Goal: Task Accomplishment & Management: Use online tool/utility

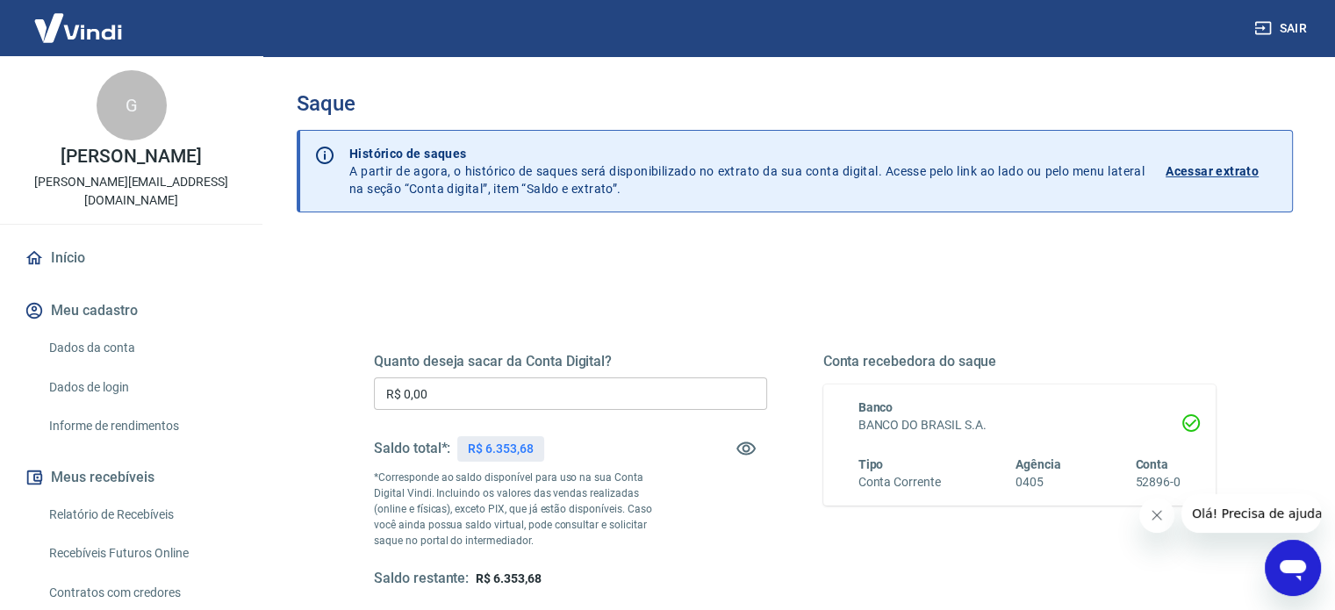
click at [508, 403] on input "R$ 0,00" at bounding box center [570, 393] width 393 height 32
click at [507, 402] on input "R$ 0,00" at bounding box center [570, 393] width 393 height 32
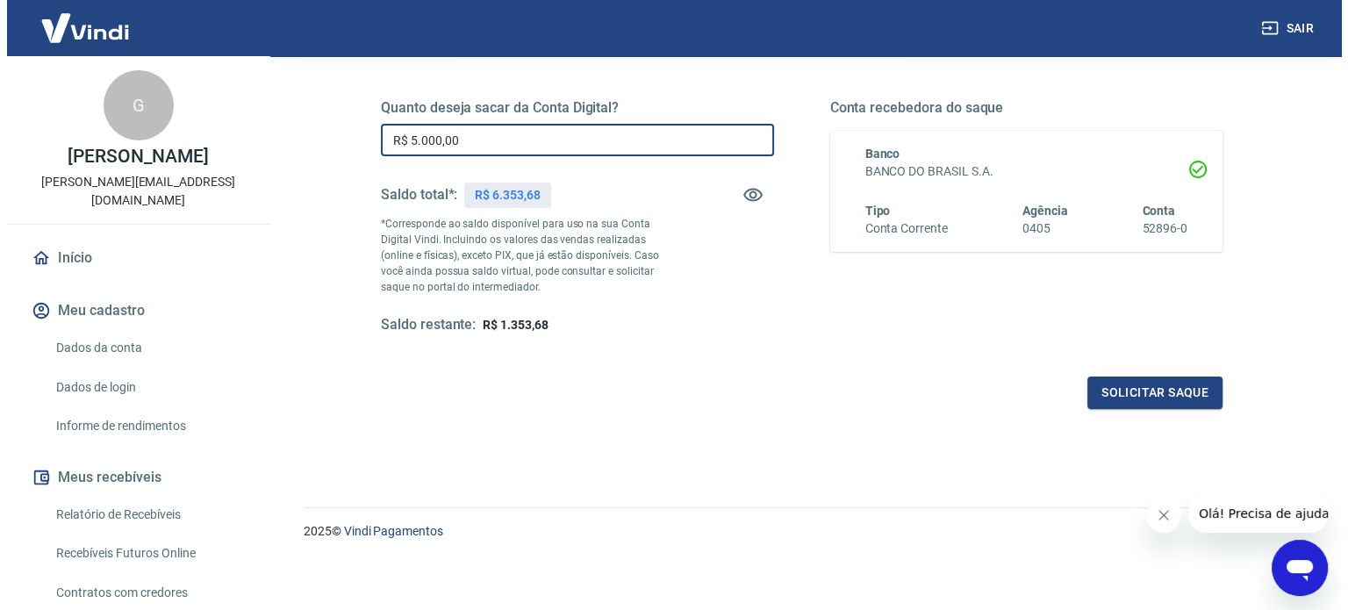
scroll to position [256, 0]
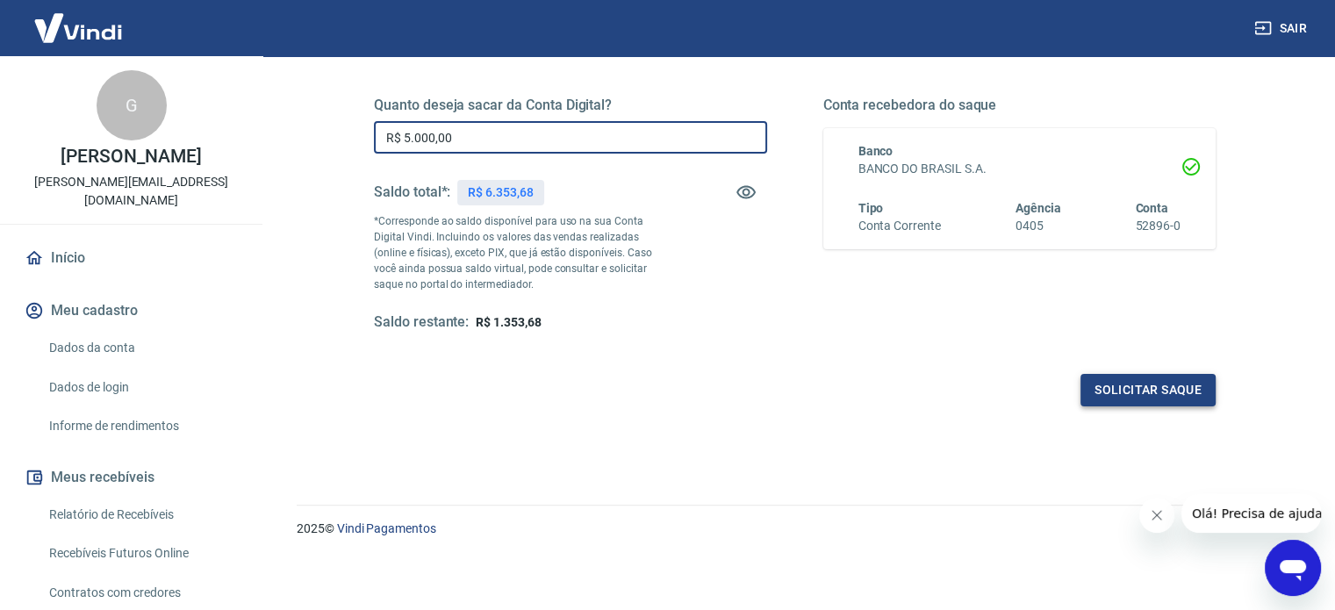
type input "R$ 5.000,00"
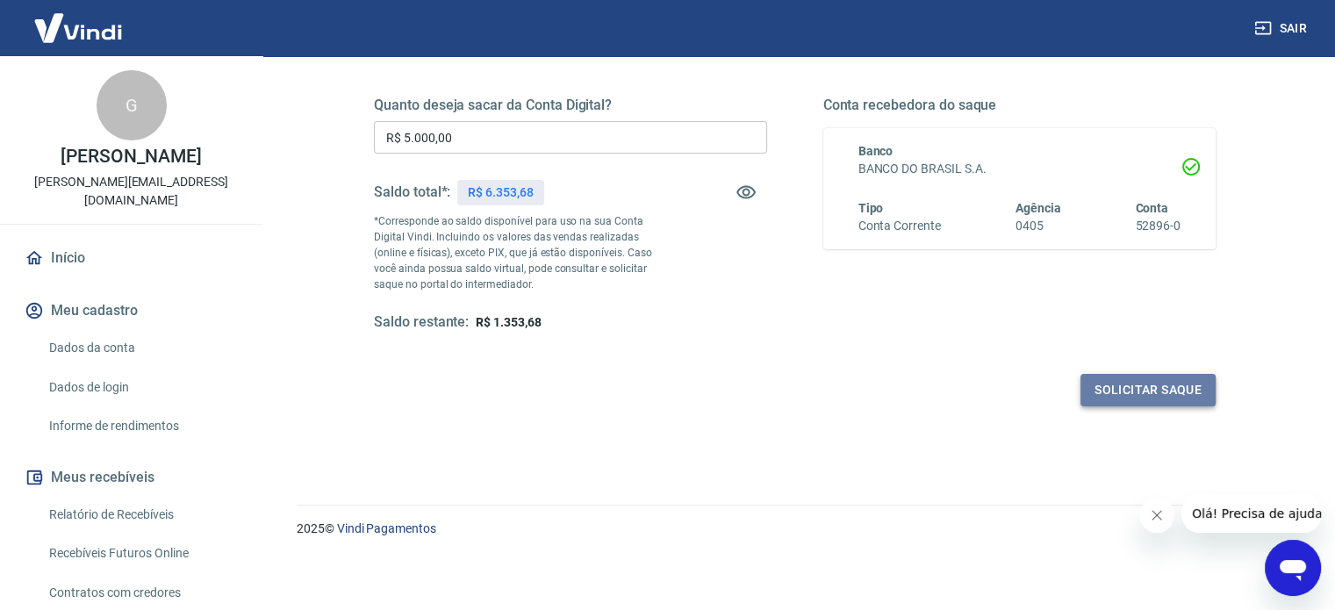
click at [1145, 389] on button "Solicitar saque" at bounding box center [1148, 390] width 135 height 32
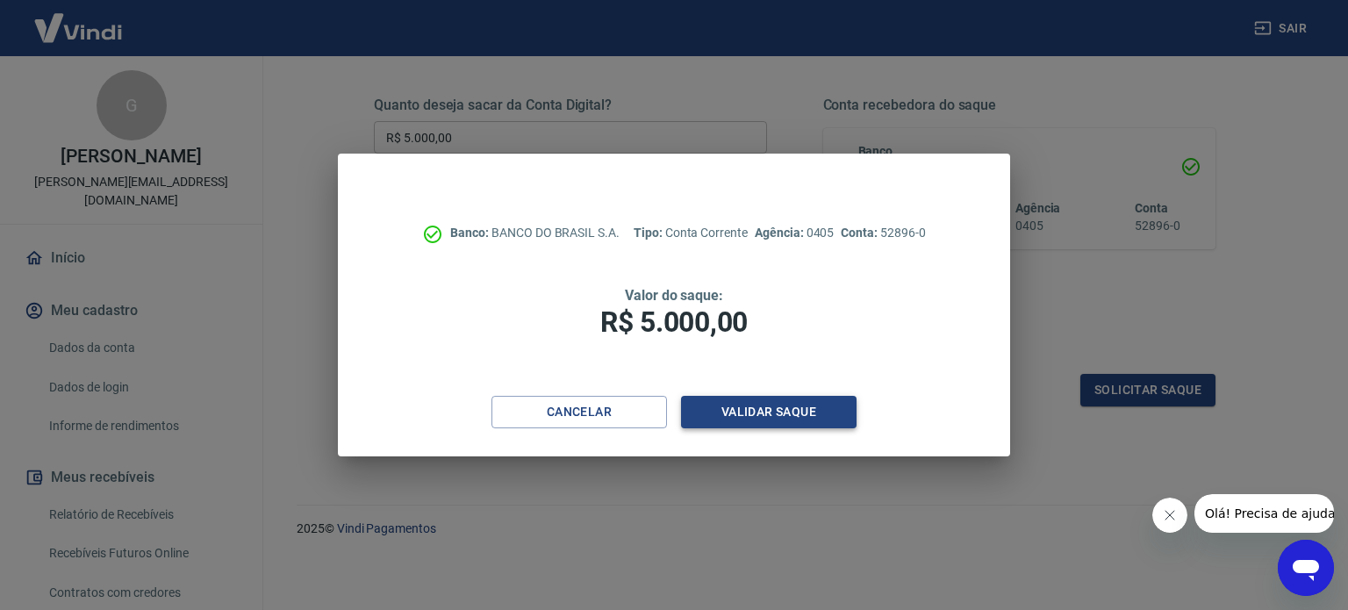
click at [767, 410] on button "Validar saque" at bounding box center [769, 412] width 176 height 32
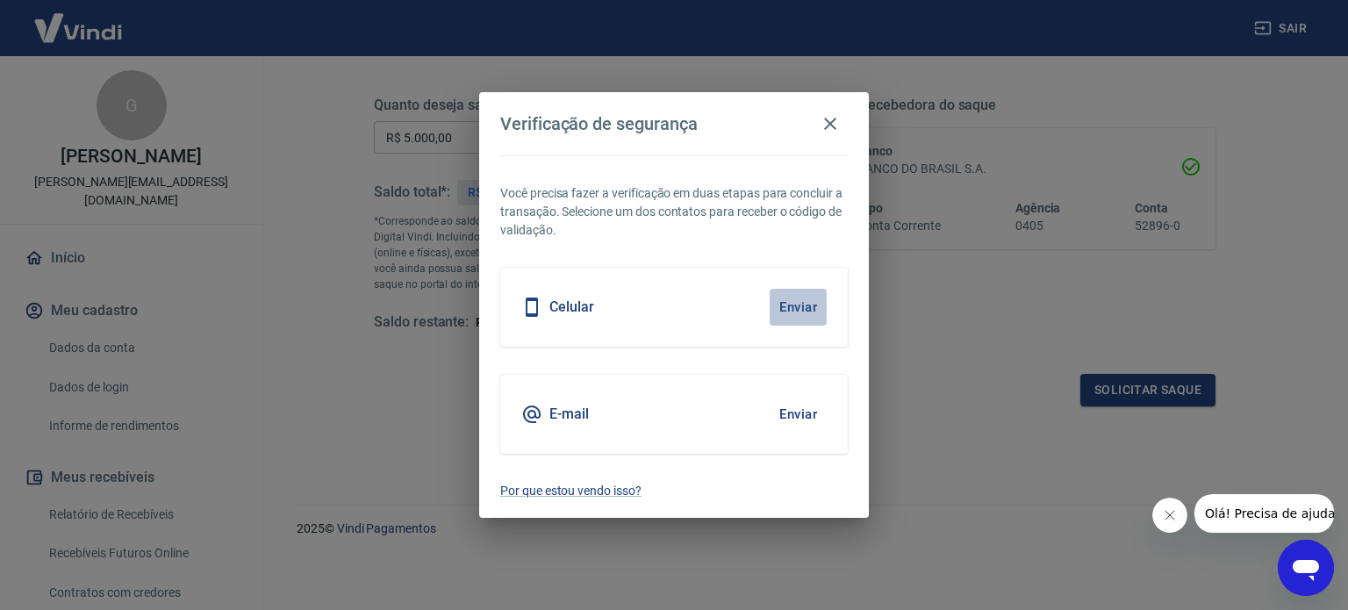
click at [793, 307] on button "Enviar" at bounding box center [798, 307] width 57 height 37
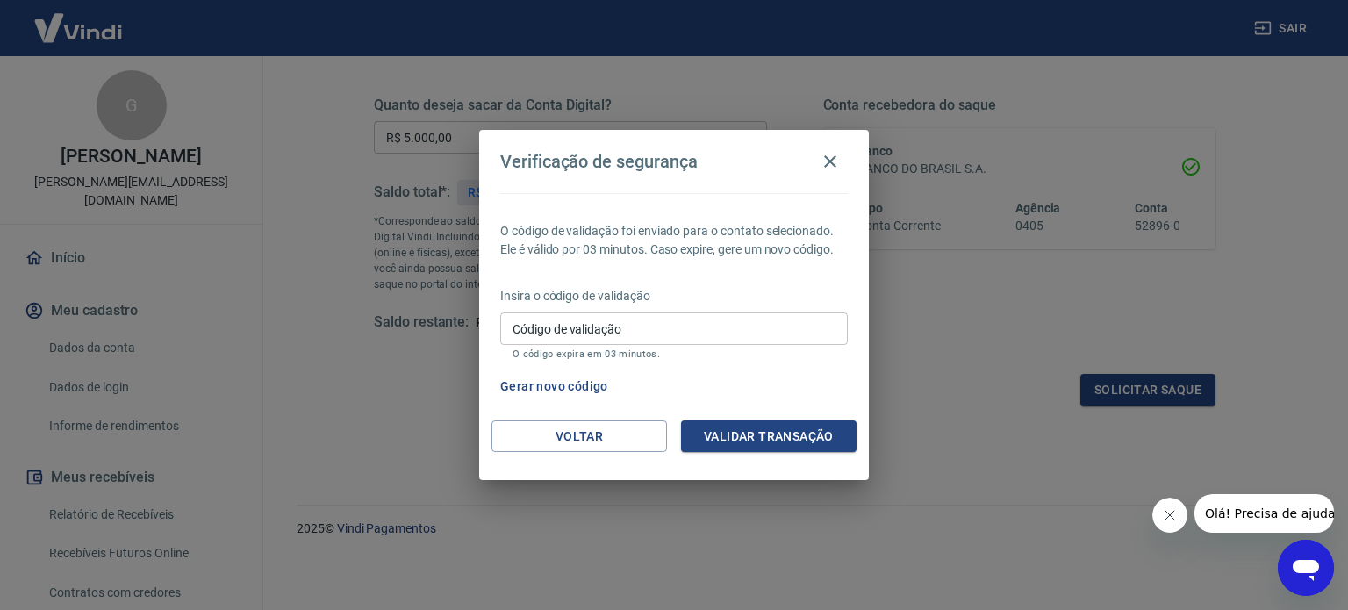
click at [644, 321] on input "Código de validação" at bounding box center [674, 328] width 348 height 32
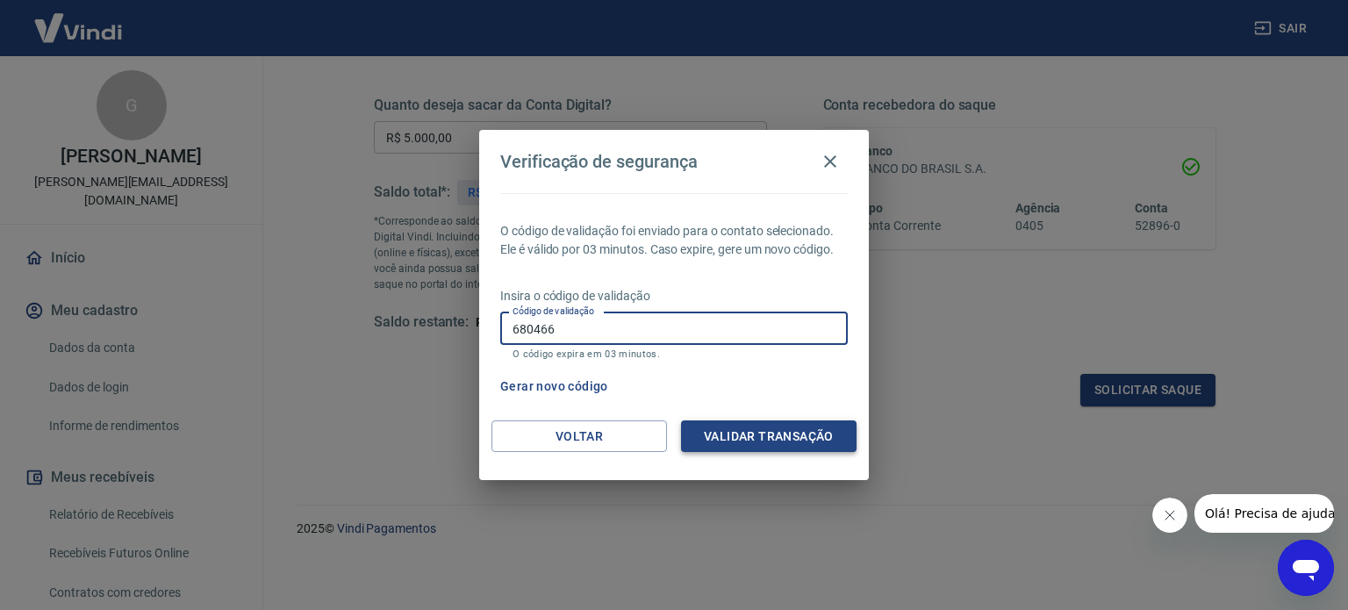
type input "680466"
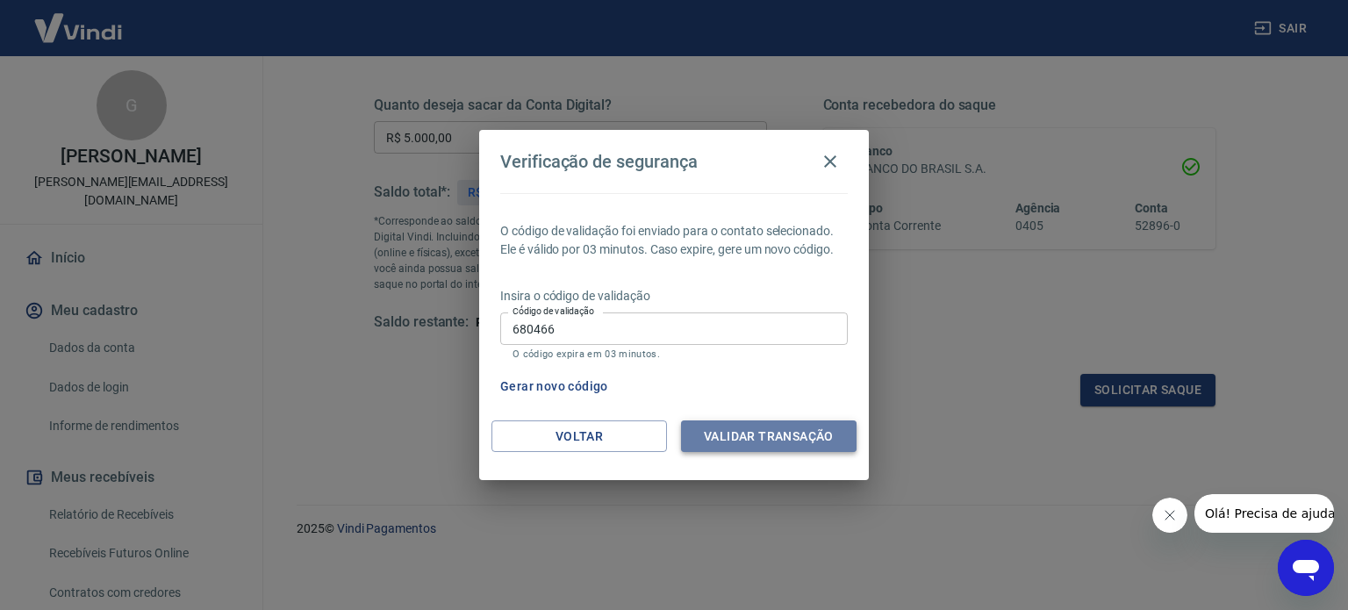
click at [738, 428] on button "Validar transação" at bounding box center [769, 436] width 176 height 32
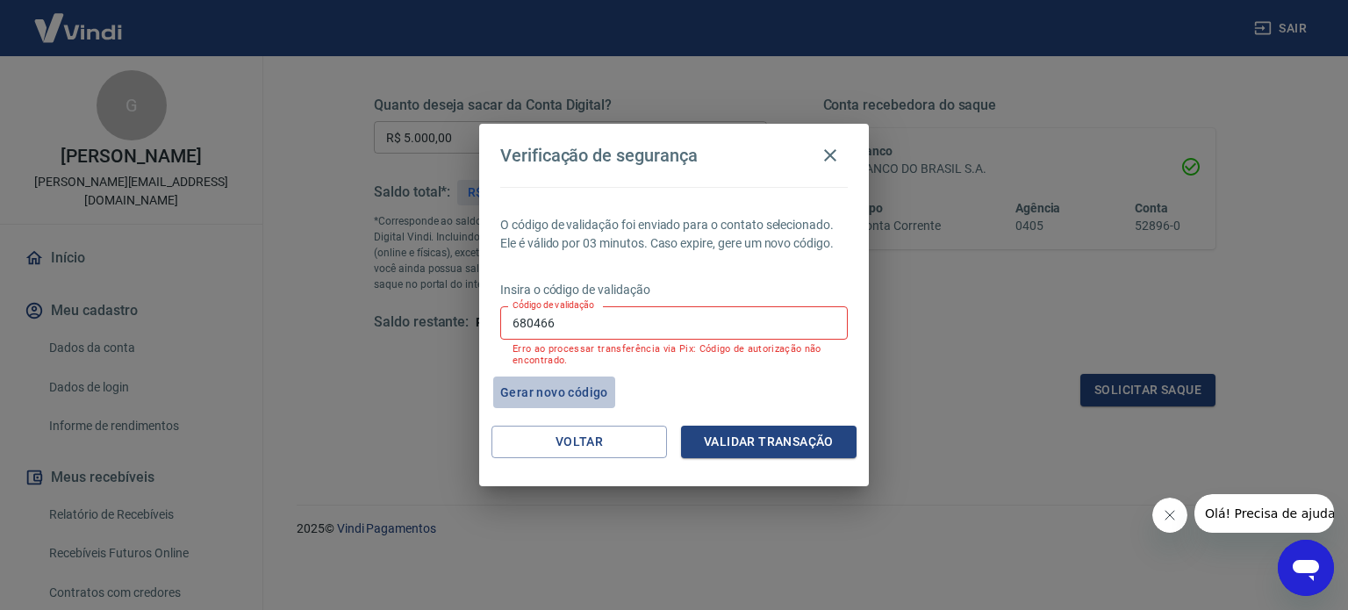
click at [535, 389] on button "Gerar novo código" at bounding box center [554, 393] width 122 height 32
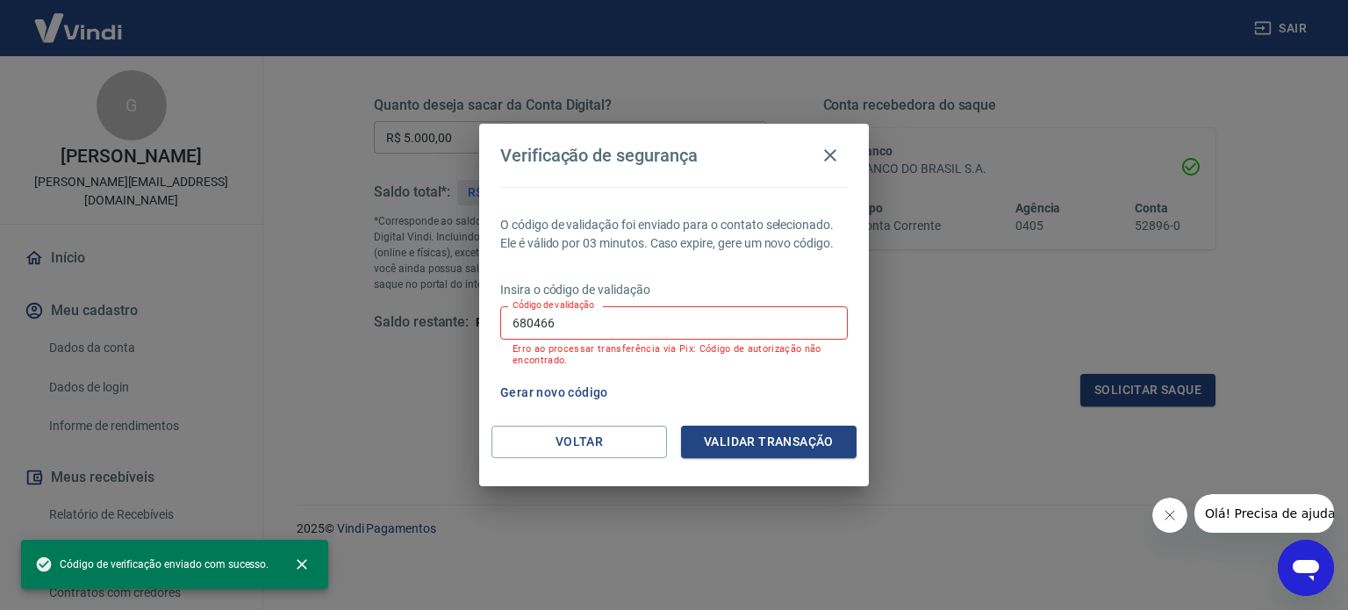
click at [593, 322] on input "680466" at bounding box center [674, 322] width 348 height 32
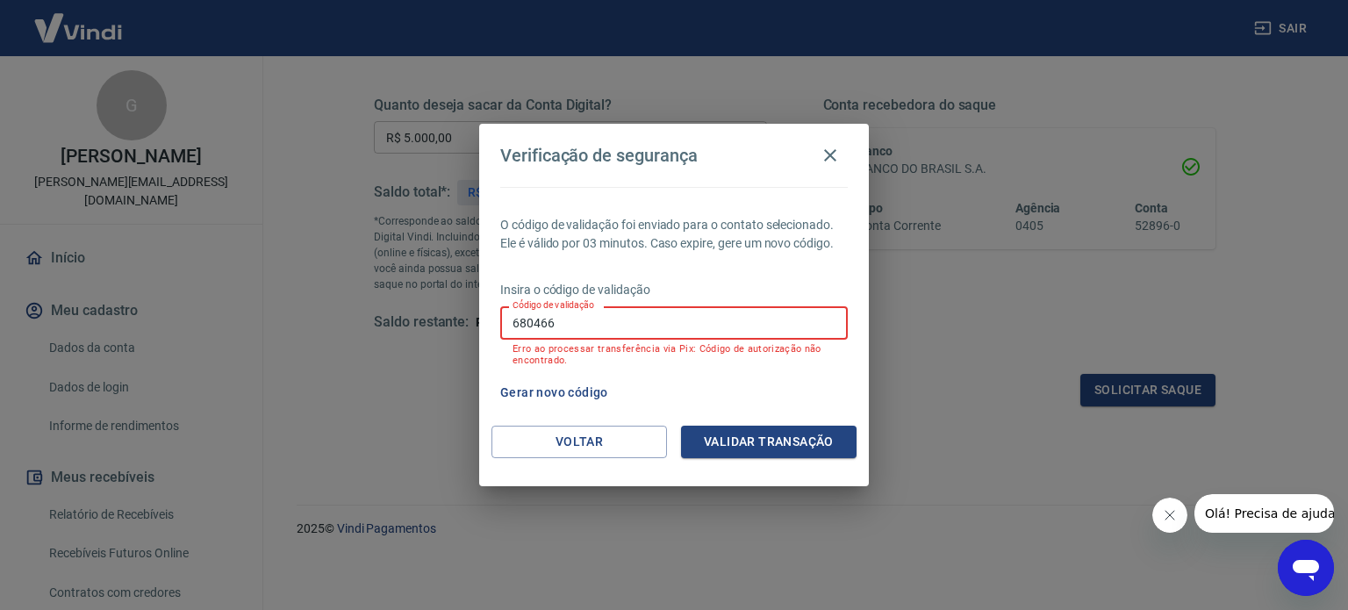
click at [593, 322] on input "680466" at bounding box center [674, 322] width 348 height 32
click at [662, 387] on div "Gerar novo código" at bounding box center [670, 393] width 355 height 32
drag, startPoint x: 535, startPoint y: 357, endPoint x: 564, endPoint y: 363, distance: 29.6
click at [564, 363] on p "Erro ao processar transferência via Pix: Código de autorização não encontrado." at bounding box center [674, 354] width 323 height 23
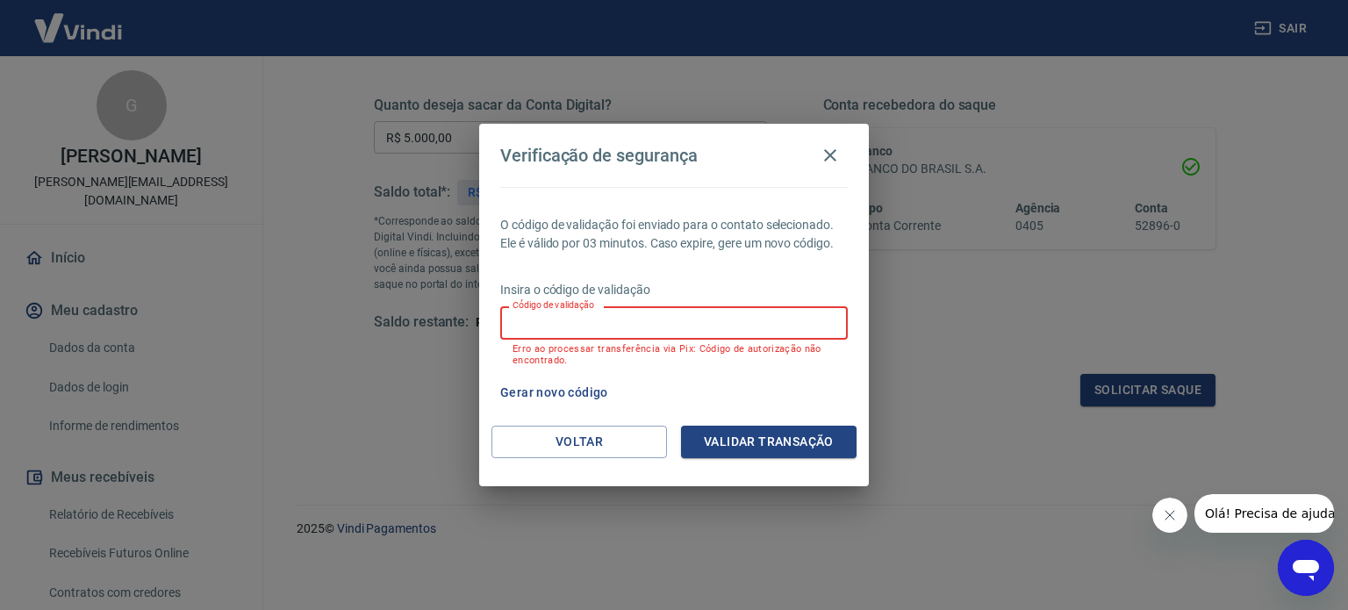
click at [562, 332] on input "Código de validação" at bounding box center [674, 322] width 348 height 32
click at [523, 188] on div "O código de validação foi enviado para o contato selecionado. Ele é válido por …" at bounding box center [674, 306] width 390 height 239
click at [600, 392] on button "Gerar novo código" at bounding box center [554, 393] width 122 height 32
click at [602, 445] on button "Voltar" at bounding box center [580, 442] width 176 height 32
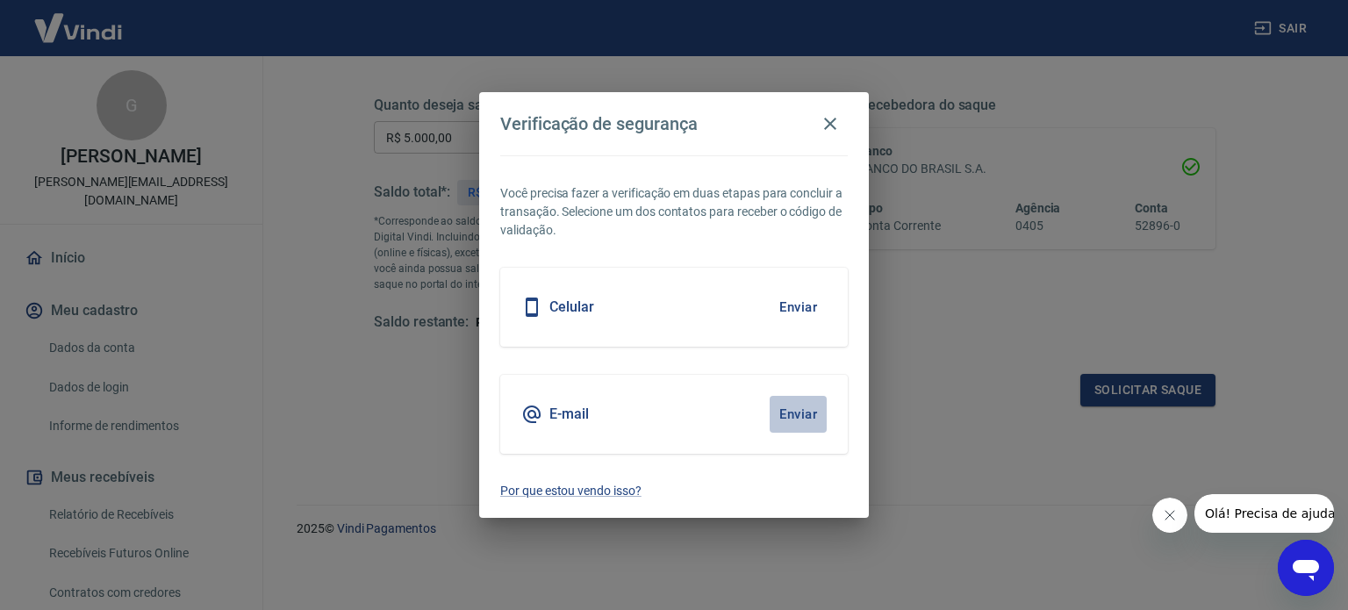
click at [814, 405] on button "Enviar" at bounding box center [798, 414] width 57 height 37
click at [822, 420] on button "Enviar" at bounding box center [798, 414] width 57 height 37
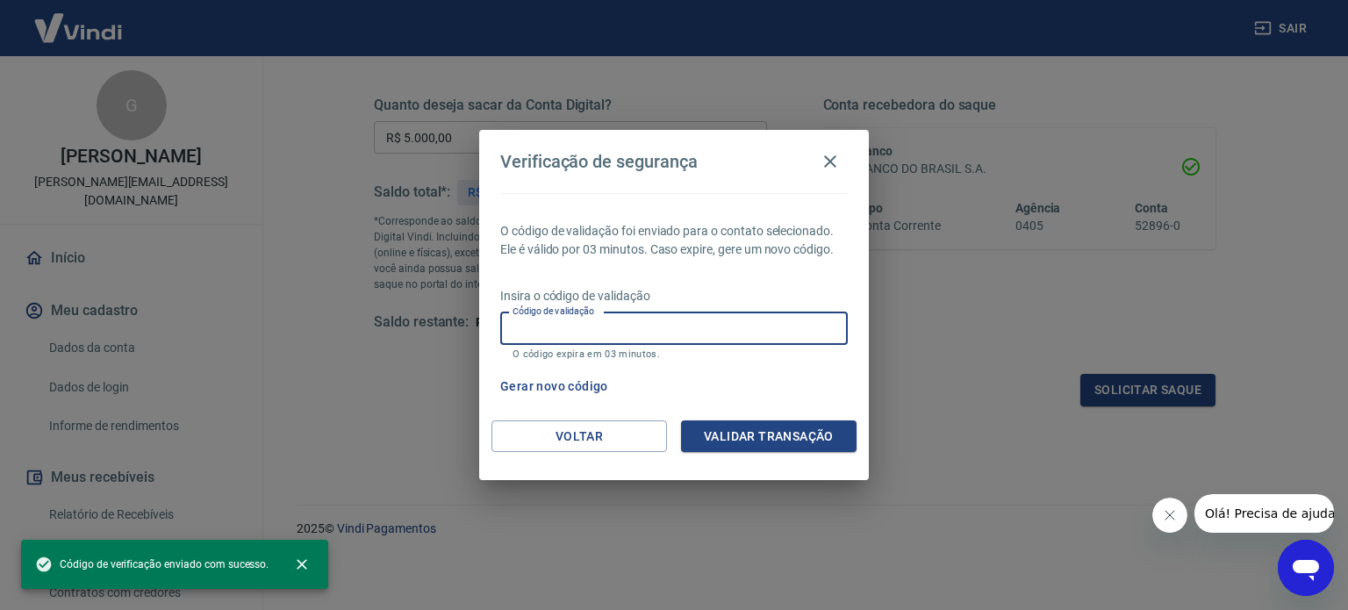
click at [666, 320] on input "Código de validação" at bounding box center [674, 328] width 348 height 32
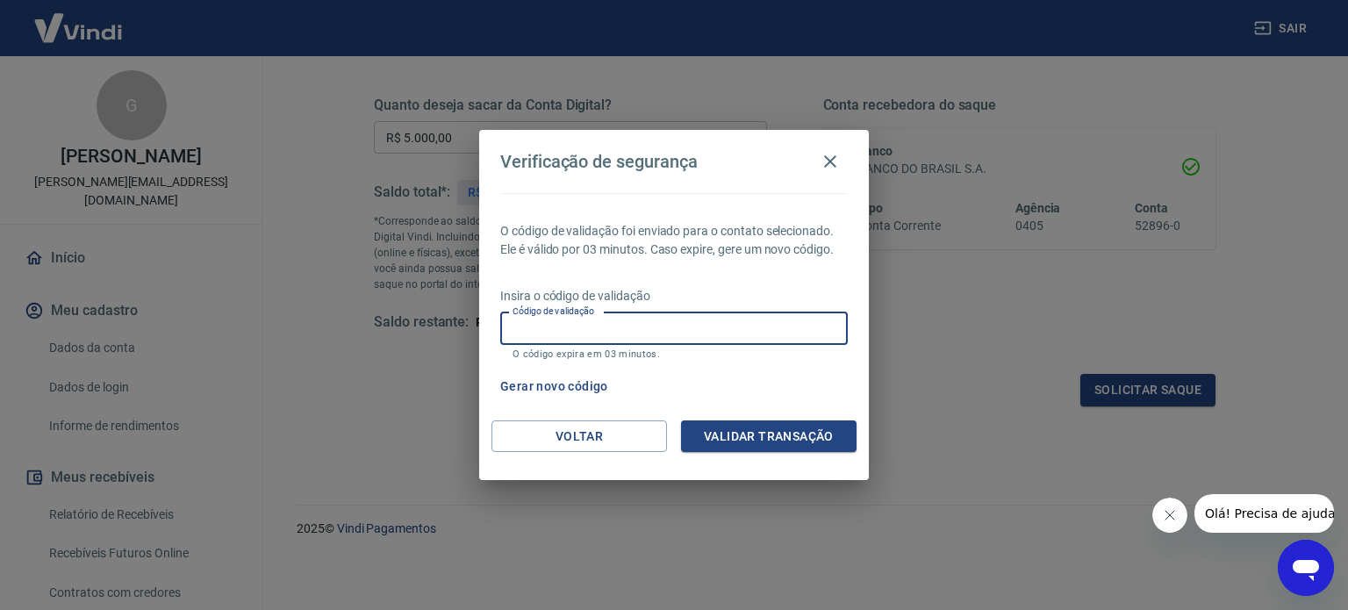
paste input ": 720670"
drag, startPoint x: 516, startPoint y: 326, endPoint x: 485, endPoint y: 326, distance: 31.6
click at [485, 326] on div "O código de validação foi enviado para o contato selecionado. Ele é válido por …" at bounding box center [674, 306] width 390 height 227
type input "720670"
click at [751, 438] on button "Validar transação" at bounding box center [769, 436] width 176 height 32
